Goal: Use online tool/utility: Use online tool/utility

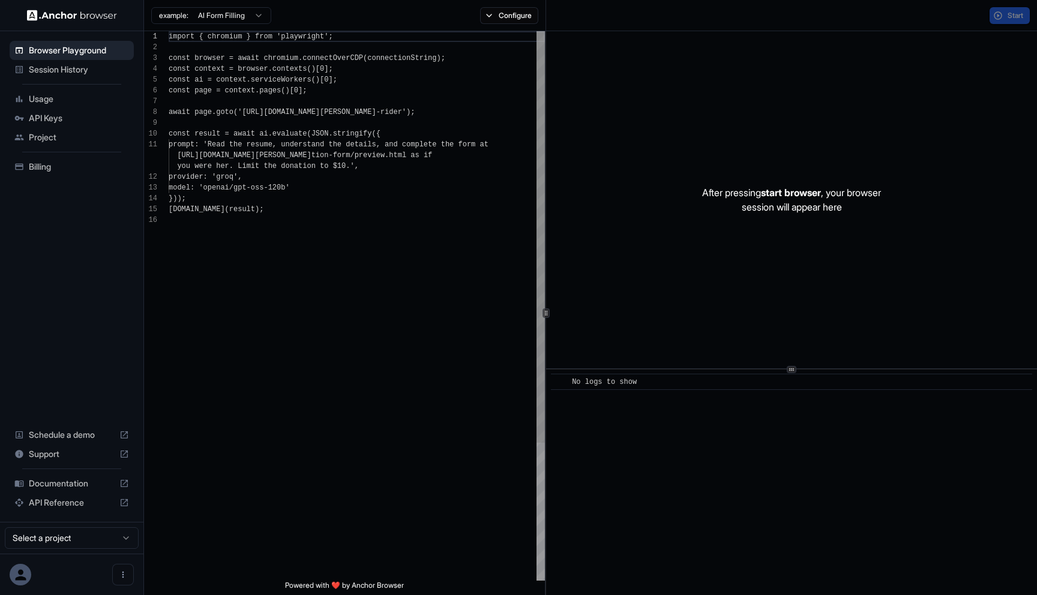
scroll to position [108, 0]
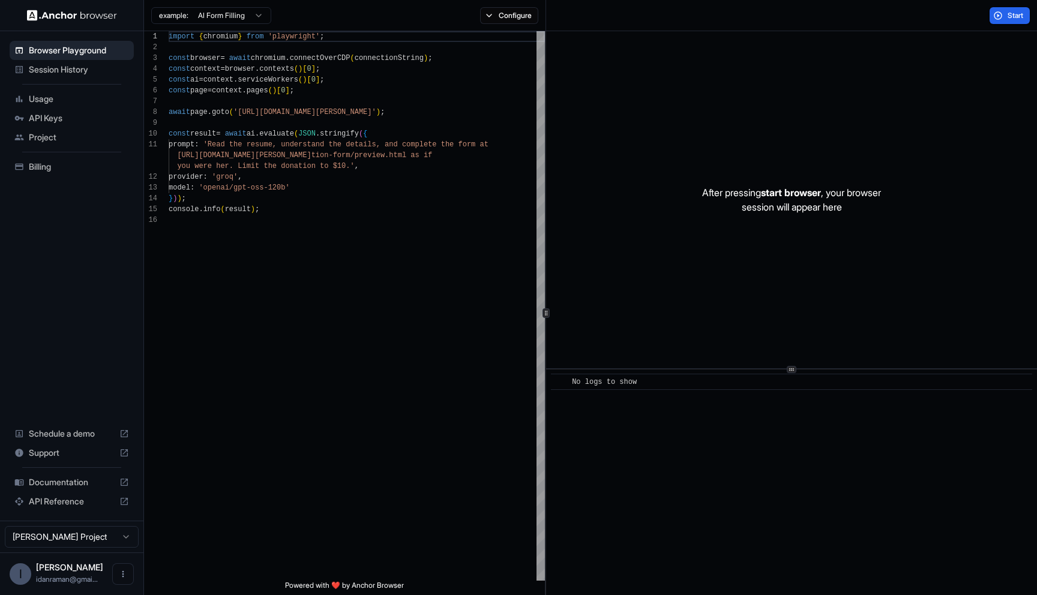
click at [96, 69] on span "Session History" at bounding box center [79, 70] width 100 height 12
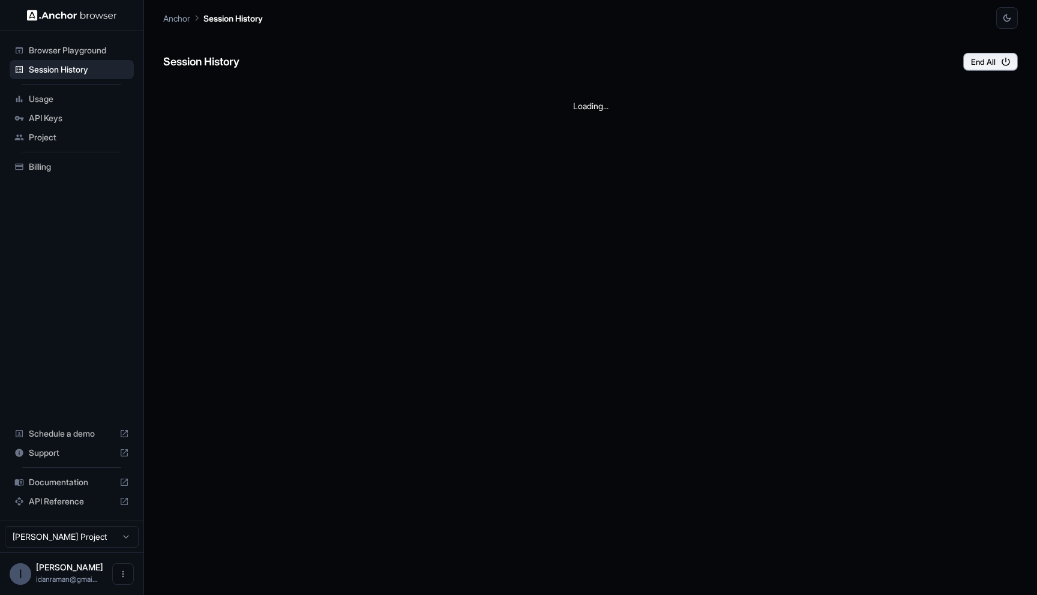
click at [98, 48] on span "Browser Playground" at bounding box center [79, 50] width 100 height 12
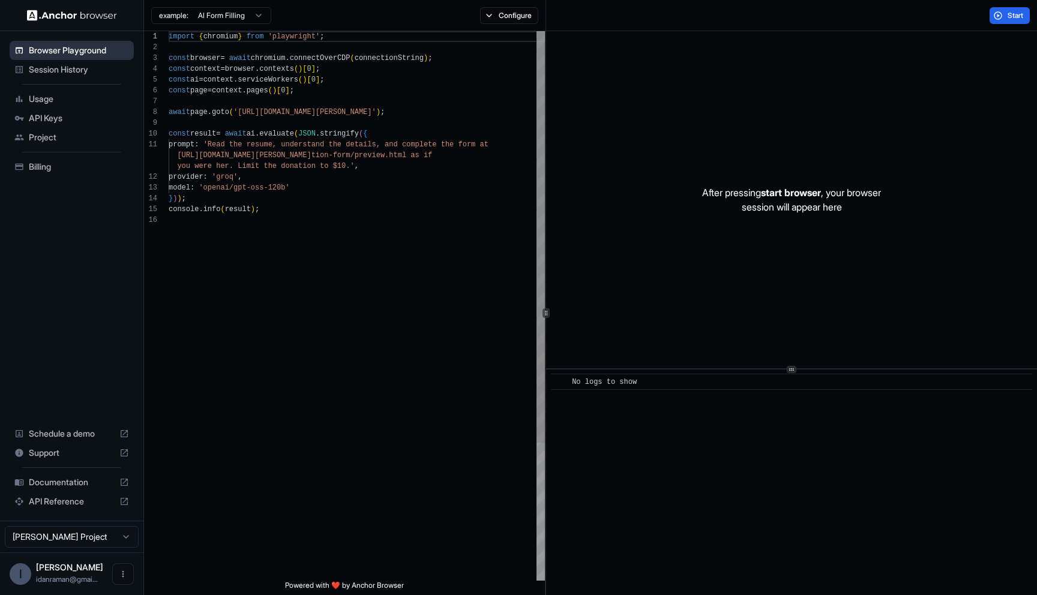
scroll to position [108, 0]
click at [98, 112] on span "API Keys" at bounding box center [79, 118] width 100 height 12
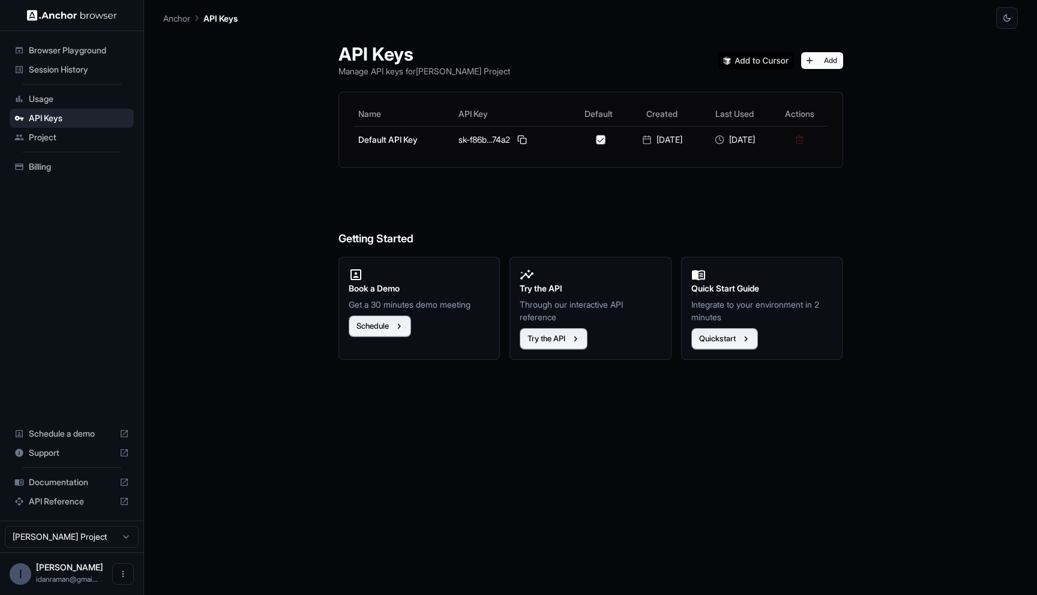
click at [85, 103] on span "Usage" at bounding box center [79, 99] width 100 height 12
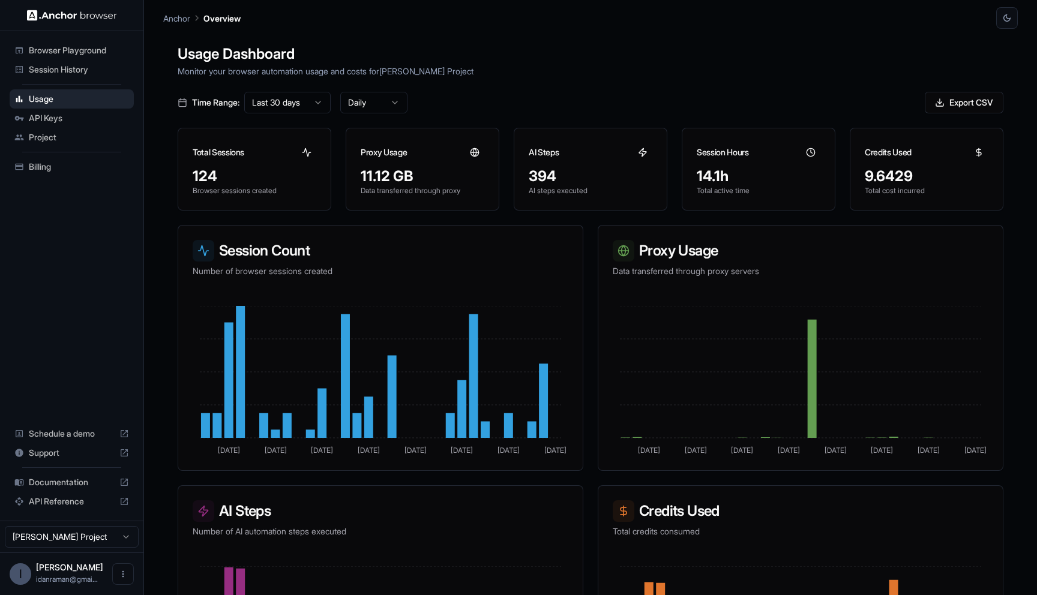
click at [101, 43] on div "Browser Playground" at bounding box center [72, 50] width 124 height 19
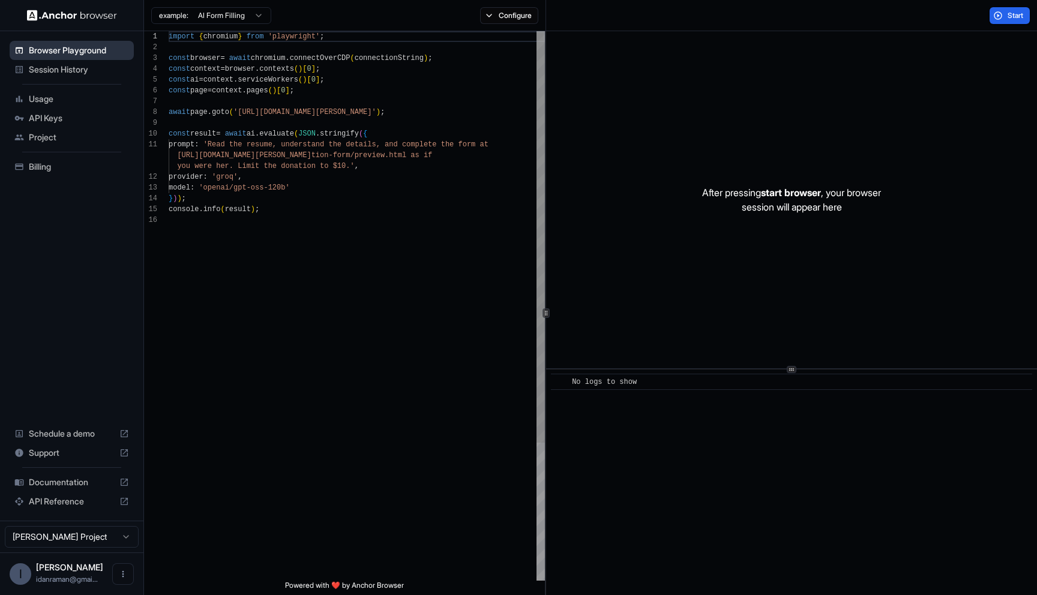
scroll to position [108, 0]
click at [503, 11] on button "Configure" at bounding box center [509, 15] width 58 height 17
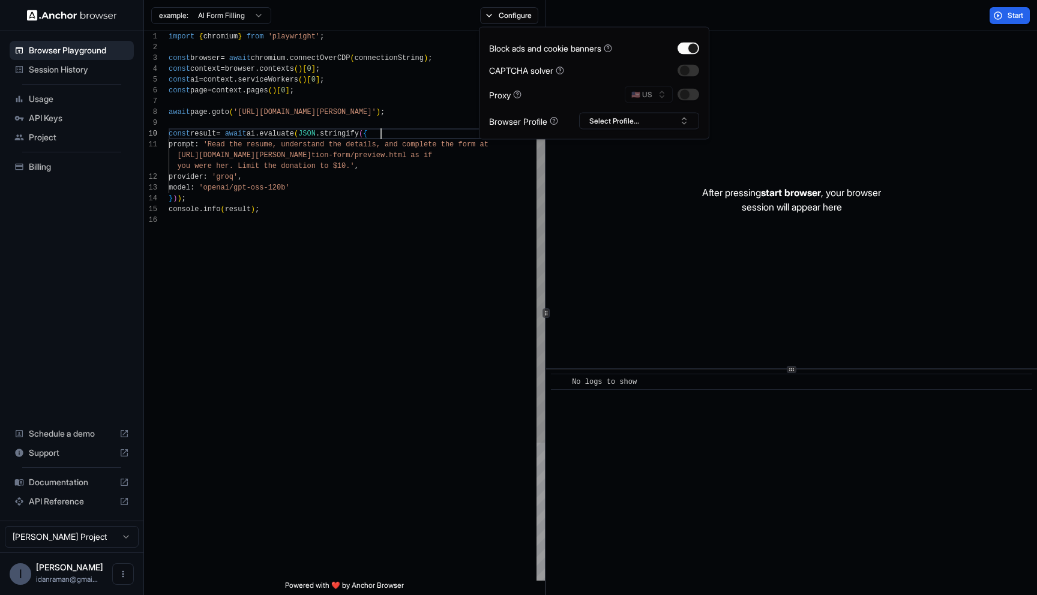
click at [399, 134] on div "import { chromium } from 'playwright' ; const browser = await chromium . connec…" at bounding box center [357, 397] width 376 height 733
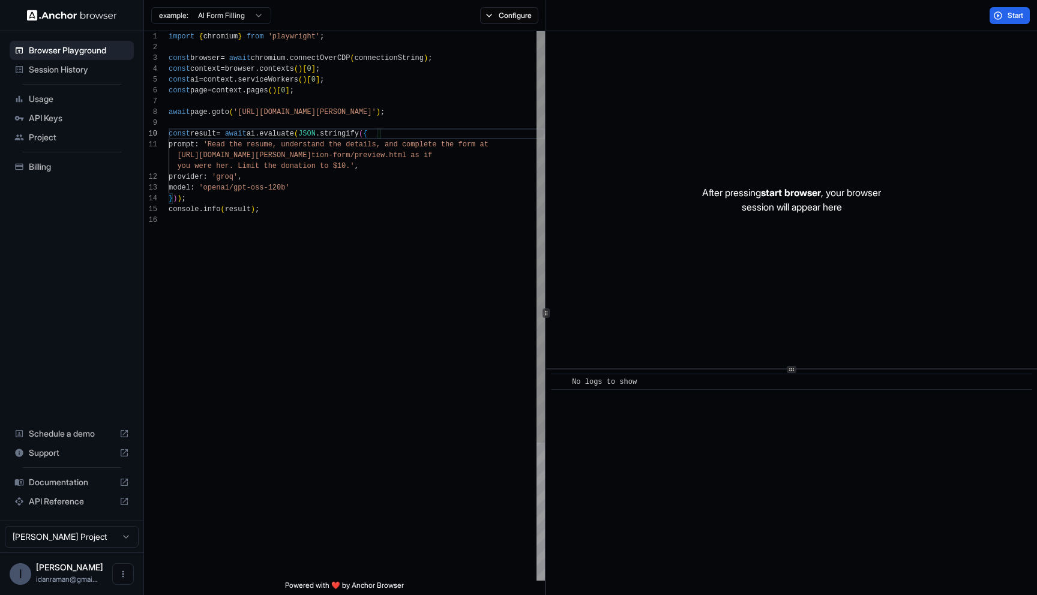
scroll to position [76, 0]
click at [255, 115] on div "import { chromium } from 'playwright' ; const browser = await chromium . connec…" at bounding box center [357, 397] width 376 height 733
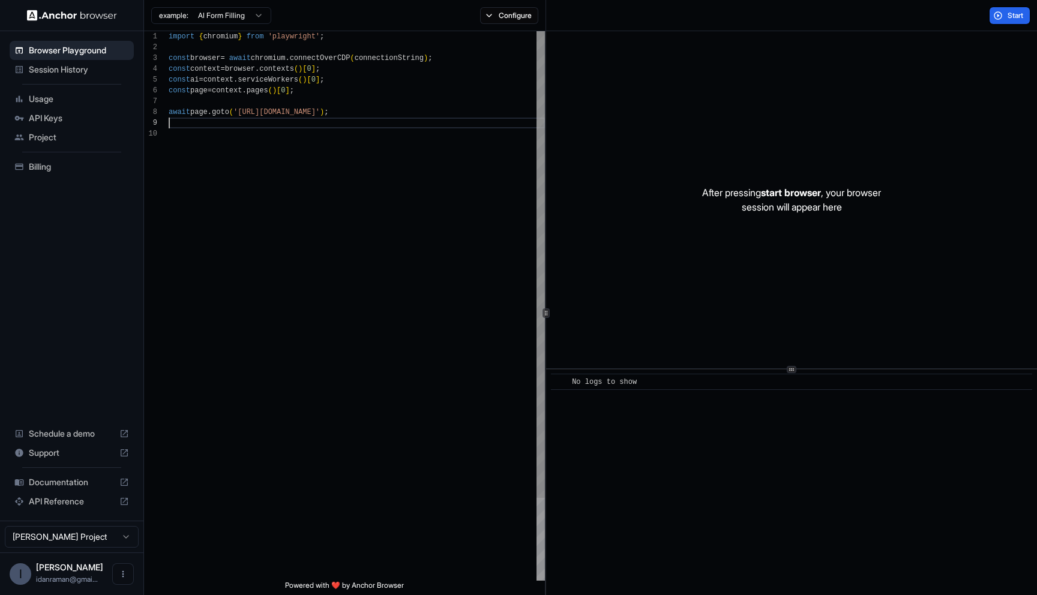
scroll to position [86, 0]
type textarea "**********"
click at [510, 10] on button "Configure" at bounding box center [509, 15] width 58 height 17
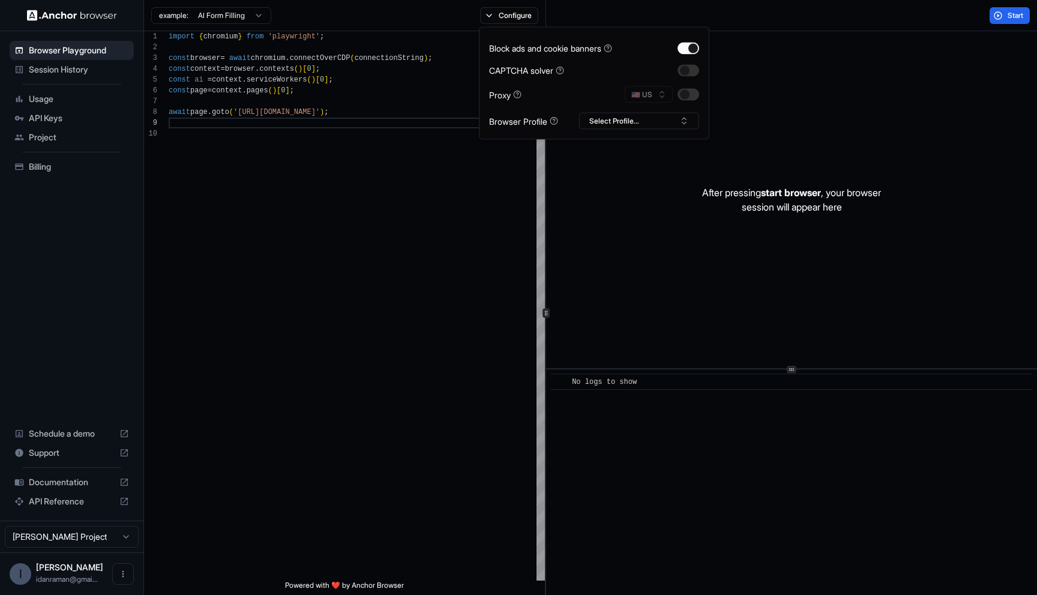
click at [685, 94] on button "button" at bounding box center [688, 95] width 22 height 12
click at [563, 67] on circle at bounding box center [559, 70] width 7 height 7
click at [487, 8] on button "Configure" at bounding box center [509, 15] width 58 height 17
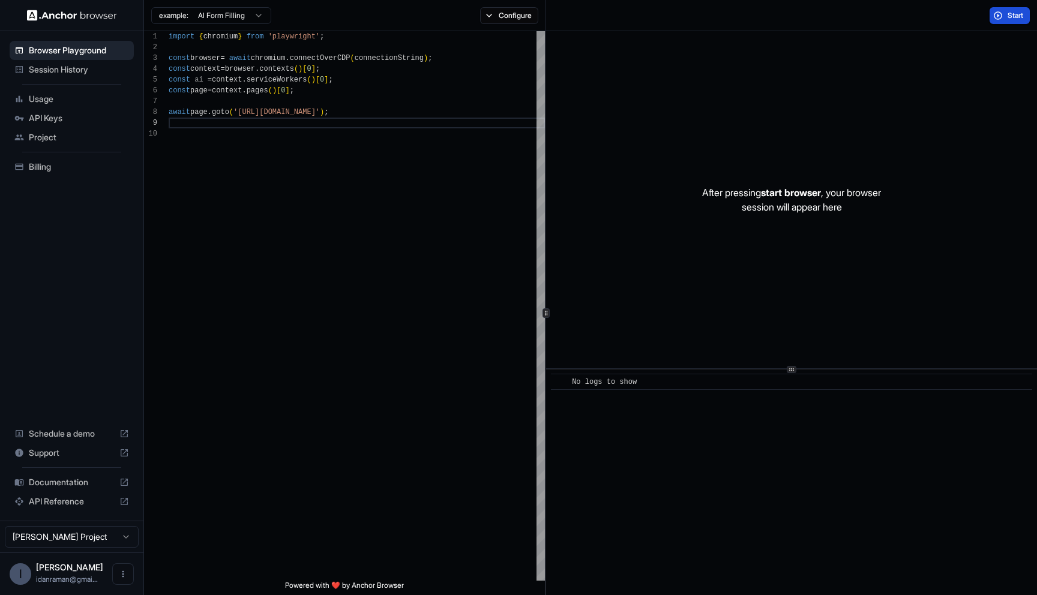
click at [1007, 15] on span "Start" at bounding box center [1015, 16] width 17 height 10
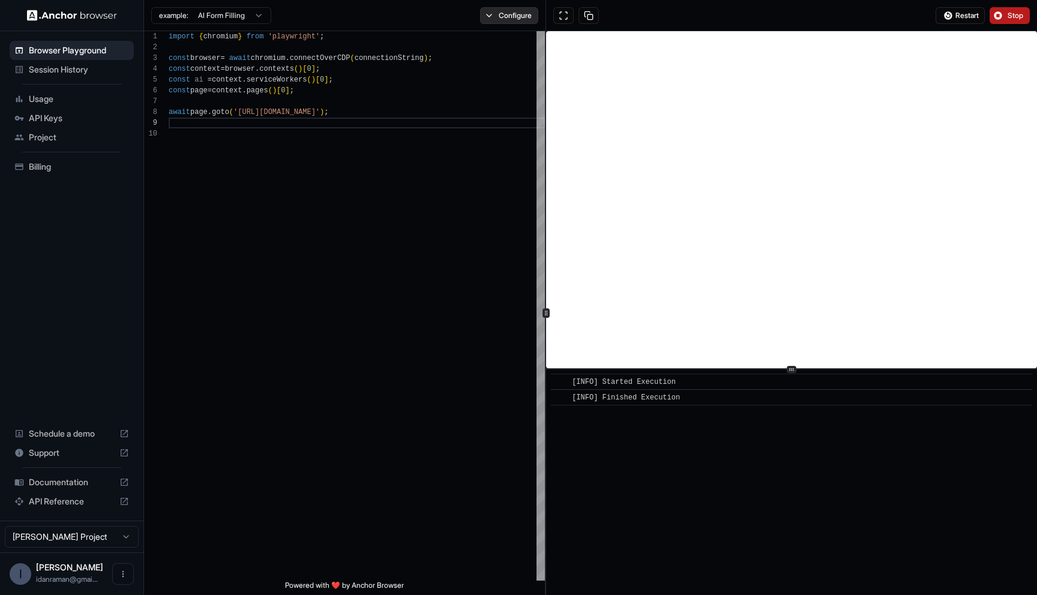
click at [512, 14] on button "Configure" at bounding box center [509, 15] width 58 height 17
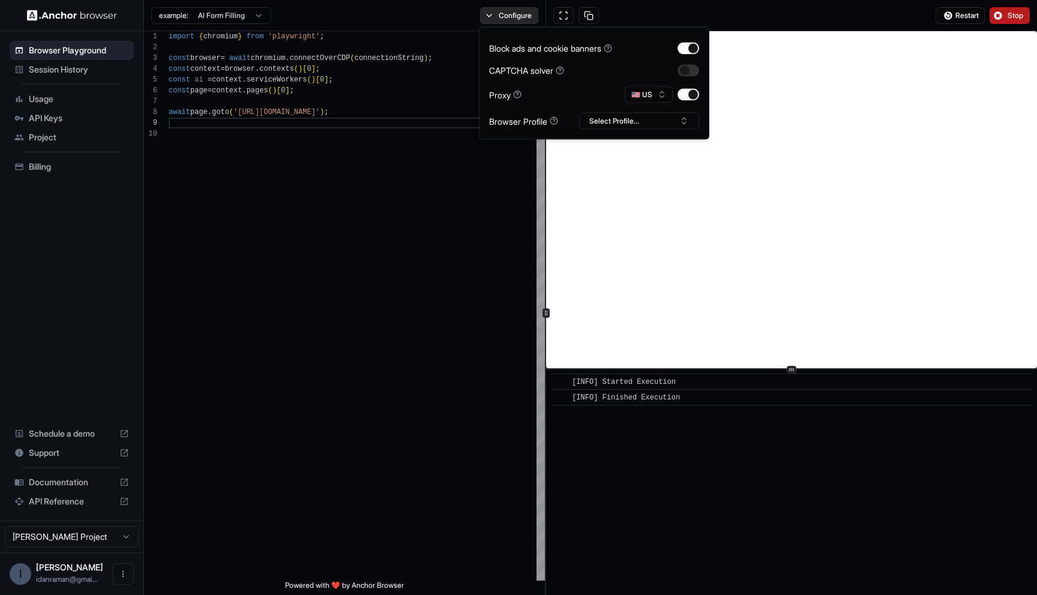
click at [513, 16] on button "Configure" at bounding box center [509, 15] width 58 height 17
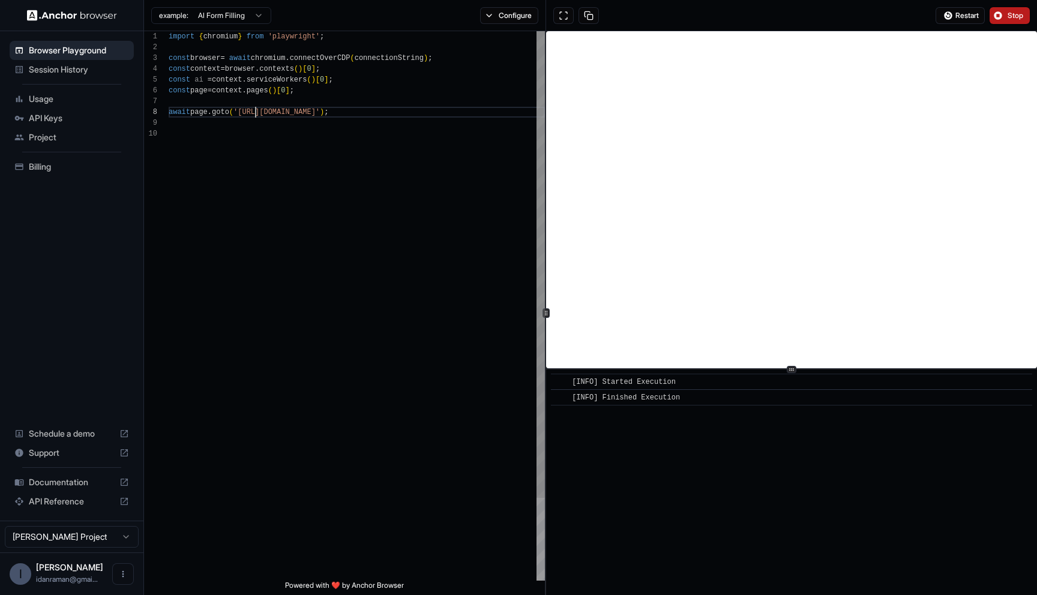
scroll to position [76, 0]
click at [253, 110] on div "import { chromium } from 'playwright' ; const browser = await chromium . connec…" at bounding box center [357, 354] width 376 height 647
drag, startPoint x: 253, startPoint y: 110, endPoint x: 317, endPoint y: 111, distance: 63.6
click at [317, 111] on div "import { chromium } from 'playwright' ; const browser = await chromium . connec…" at bounding box center [357, 354] width 376 height 647
type textarea "**********"
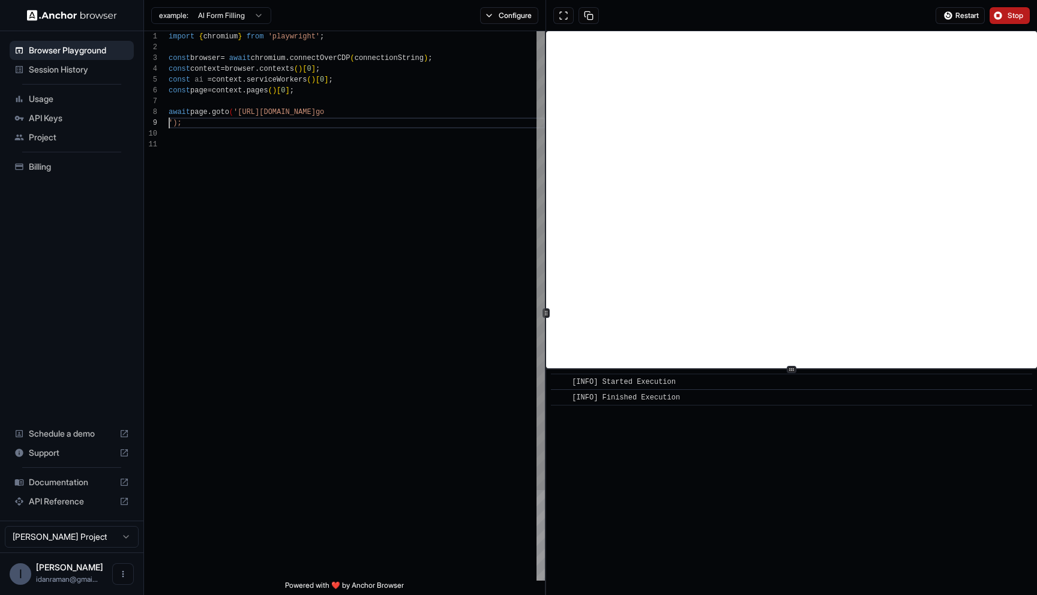
scroll to position [0, 0]
click at [351, 216] on div "import { chromium } from 'playwright' ; const browser = await chromium . connec…" at bounding box center [357, 359] width 376 height 657
type textarea "**********"
click at [956, 22] on button "Restart" at bounding box center [959, 15] width 49 height 17
